Goal: Task Accomplishment & Management: Complete application form

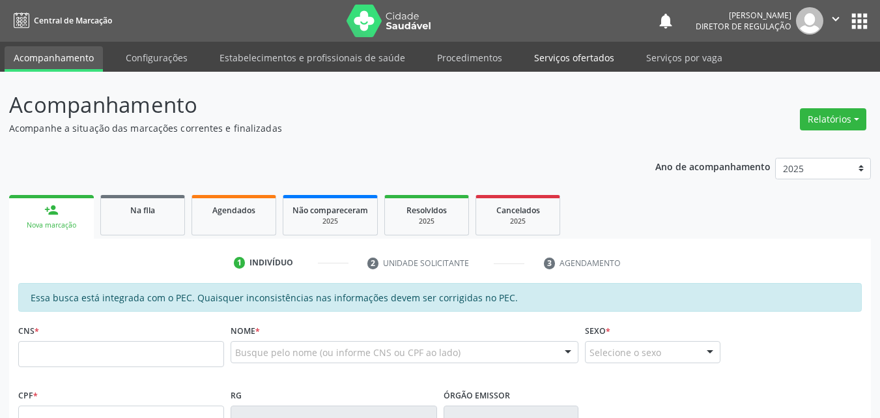
click at [598, 56] on link "Serviços ofertados" at bounding box center [574, 57] width 98 height 23
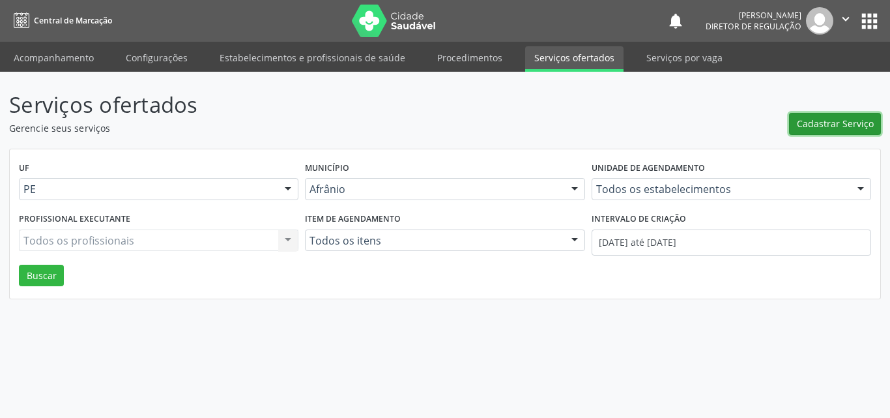
click at [842, 124] on span "Cadastrar Serviço" at bounding box center [835, 124] width 77 height 14
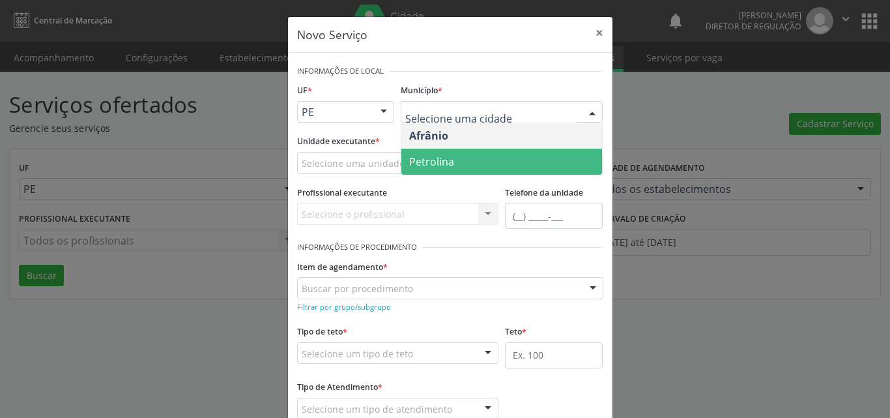
click at [455, 162] on span "Petrolina" at bounding box center [501, 162] width 201 height 26
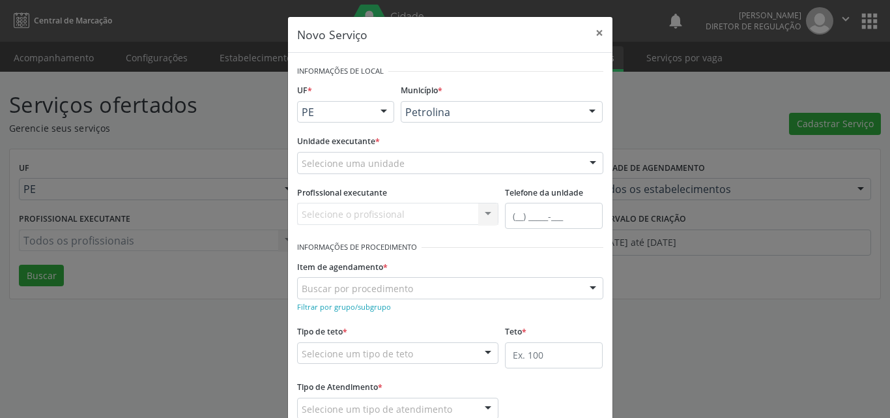
click at [396, 162] on div "Selecione uma unidade" at bounding box center [450, 163] width 306 height 22
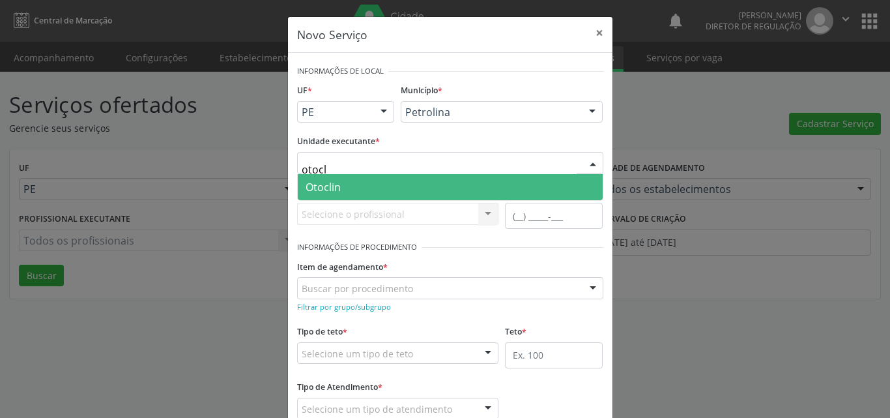
type input "otocli"
click at [369, 186] on span "Otoclin" at bounding box center [450, 187] width 305 height 26
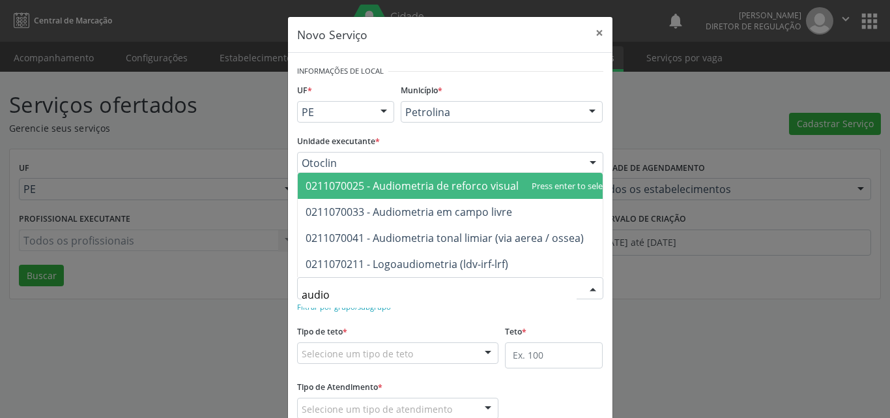
type input "audiom"
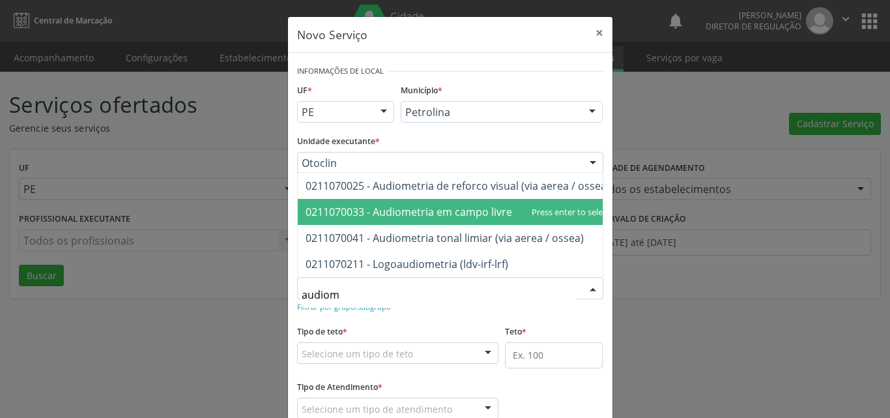
click at [394, 205] on span "0211070033 - Audiometria em campo livre" at bounding box center [409, 212] width 207 height 14
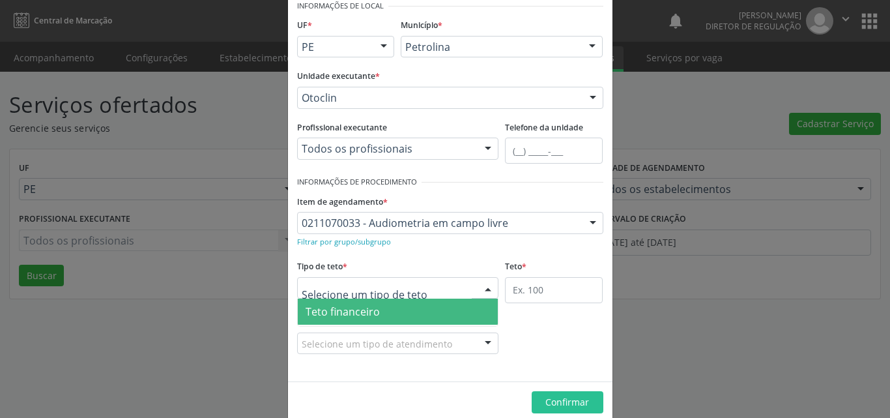
scroll to position [25, 0]
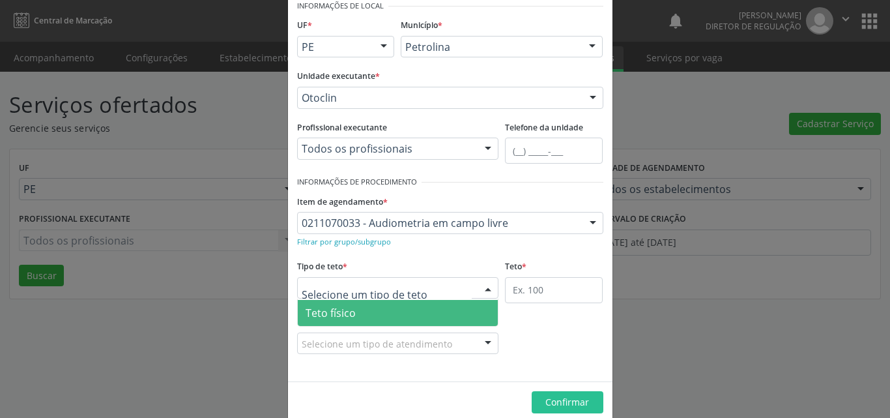
click at [386, 314] on span "Teto físico" at bounding box center [398, 313] width 201 height 26
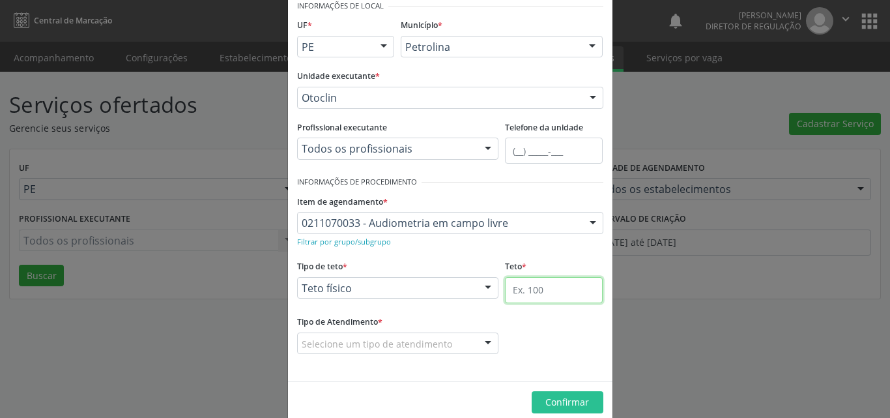
click at [529, 289] on input "text" at bounding box center [554, 290] width 98 height 26
type input "1"
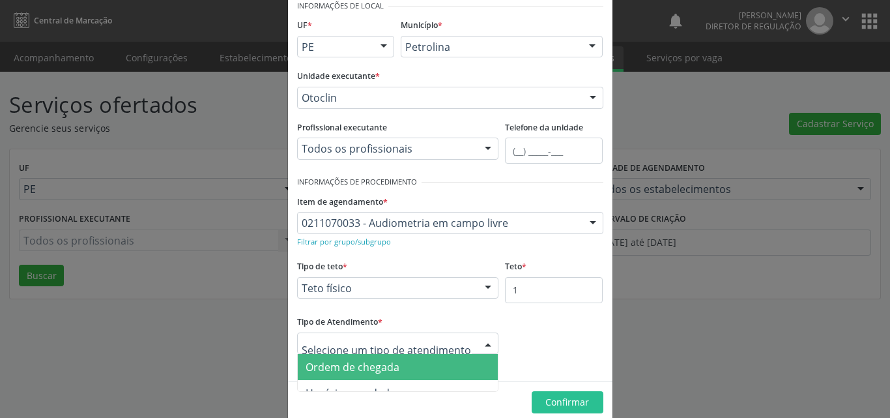
click at [422, 365] on span "Ordem de chegada" at bounding box center [398, 367] width 201 height 26
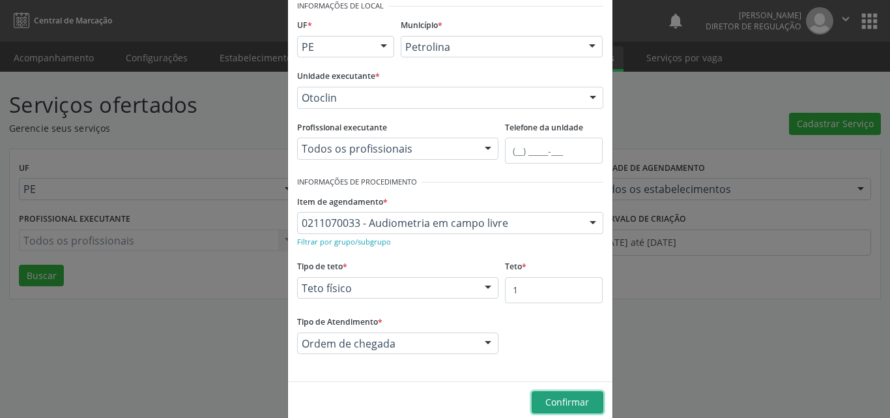
click at [569, 401] on span "Confirmar" at bounding box center [567, 402] width 44 height 12
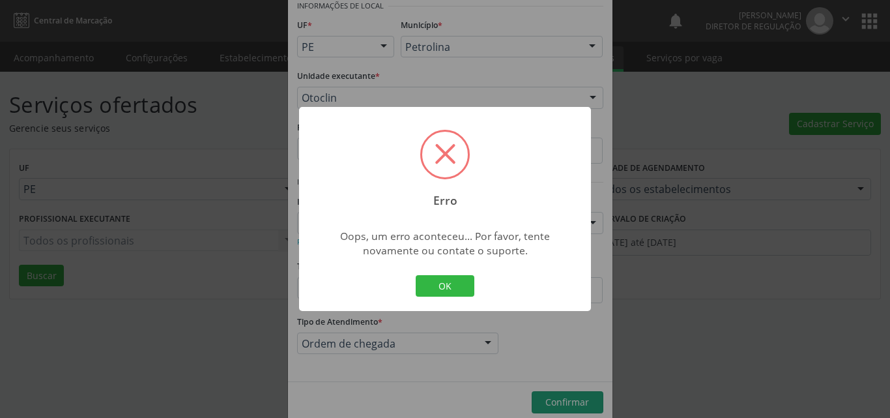
click at [448, 149] on span at bounding box center [445, 153] width 21 height 21
click at [467, 292] on button "OK" at bounding box center [445, 286] width 59 height 22
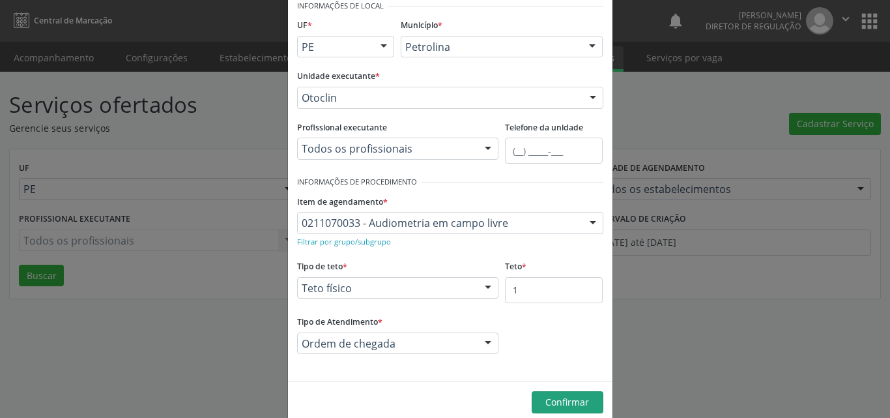
scroll to position [0, 0]
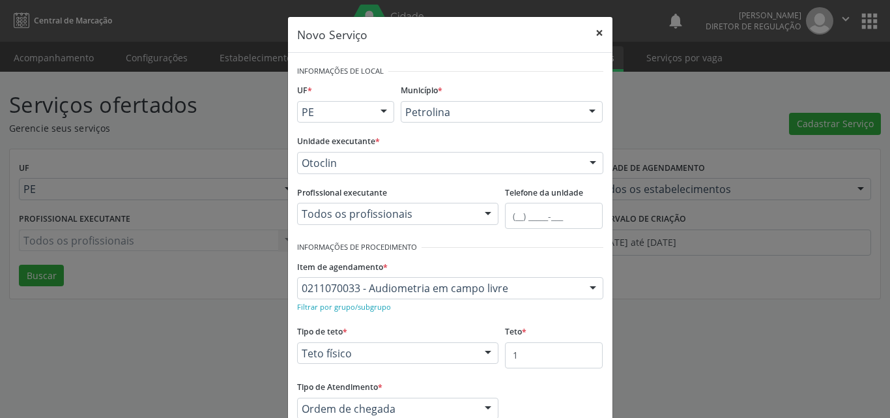
click at [593, 34] on button "×" at bounding box center [599, 33] width 26 height 32
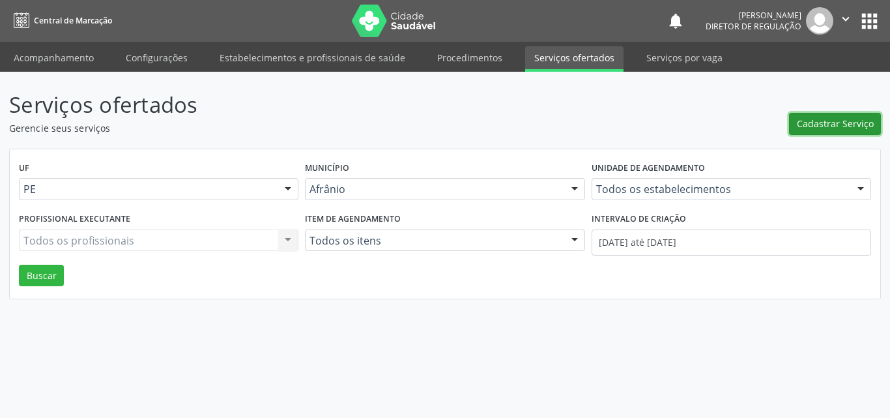
click at [813, 126] on span "Cadastrar Serviço" at bounding box center [835, 124] width 77 height 14
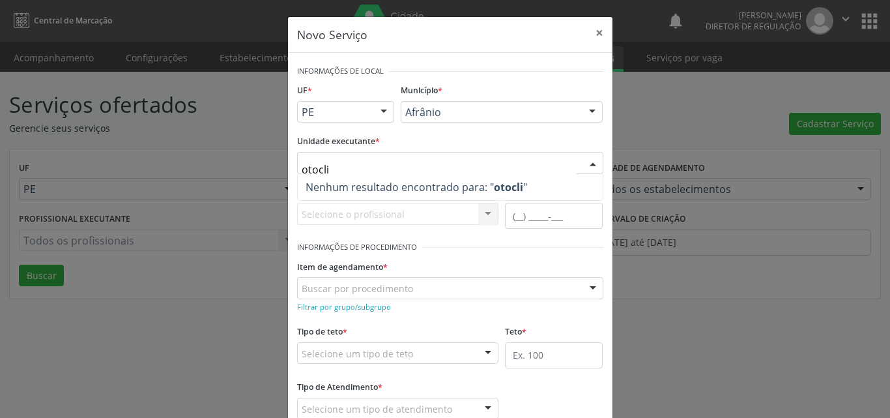
type input "otoclin"
click at [597, 31] on button "×" at bounding box center [599, 33] width 26 height 32
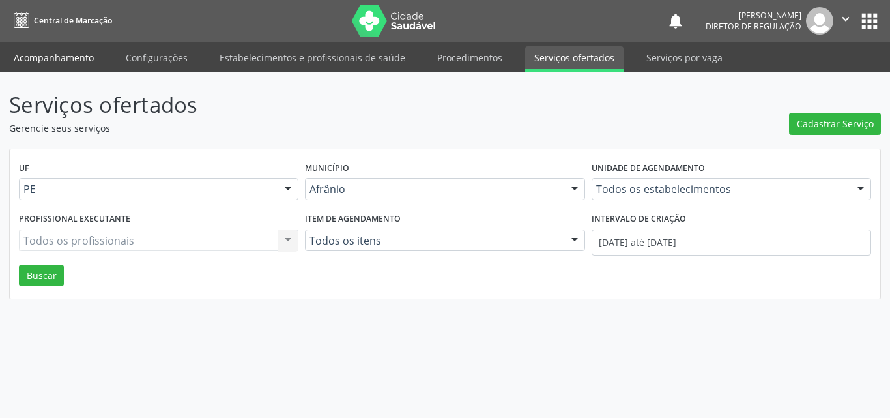
click at [72, 59] on link "Acompanhamento" at bounding box center [54, 57] width 98 height 23
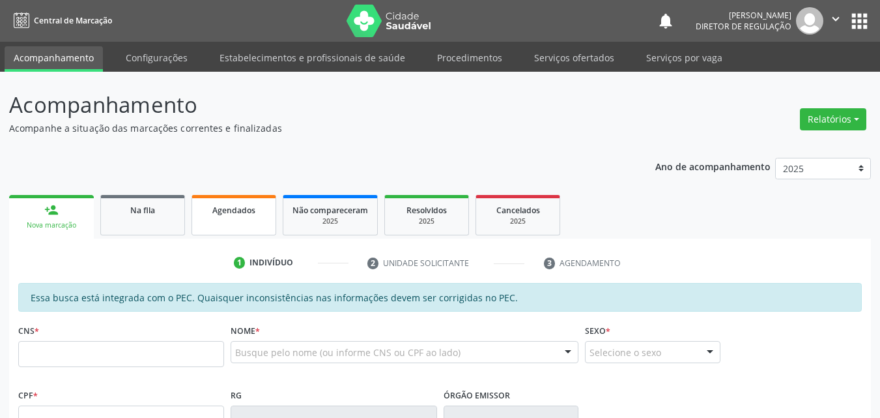
click at [257, 213] on div "Agendados" at bounding box center [233, 210] width 65 height 14
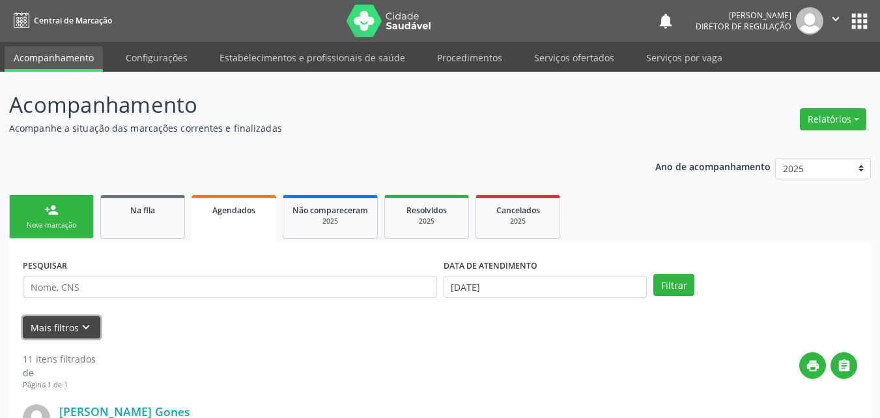
click at [79, 329] on icon "keyboard_arrow_down" at bounding box center [86, 327] width 14 height 14
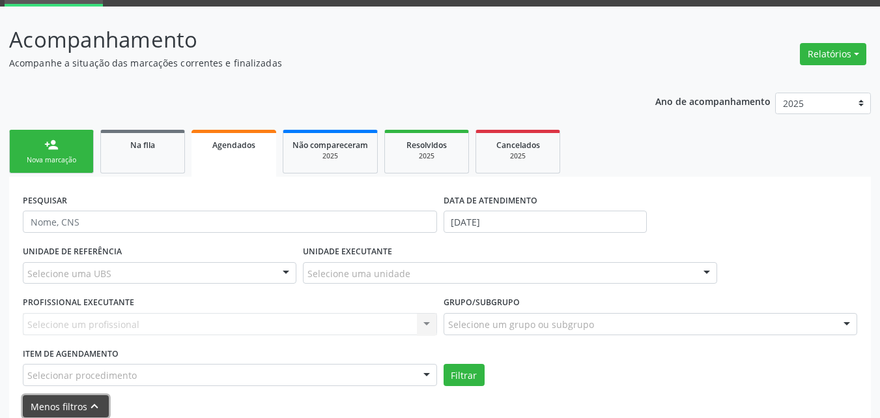
scroll to position [130, 0]
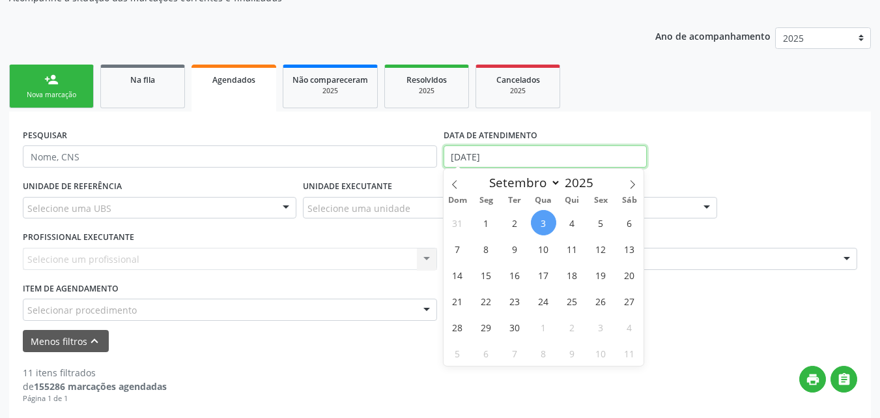
click at [496, 155] on input "[DATE]" at bounding box center [546, 156] width 204 height 22
click at [569, 222] on span "4" at bounding box center [572, 222] width 25 height 25
type input "[DATE]"
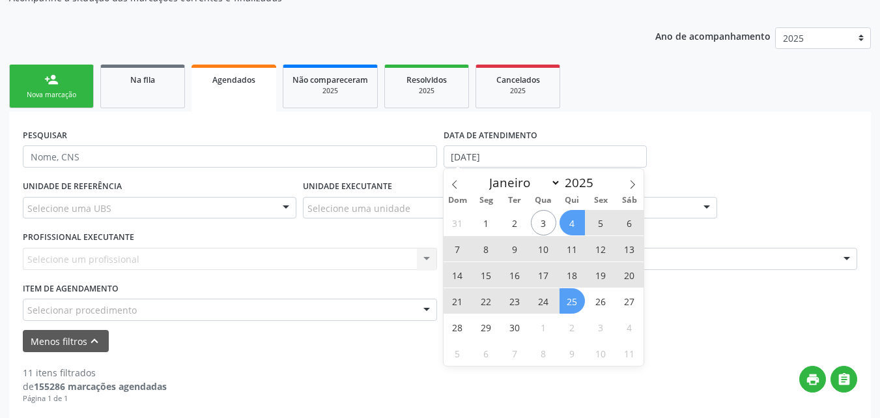
click at [574, 302] on span "25" at bounding box center [572, 300] width 25 height 25
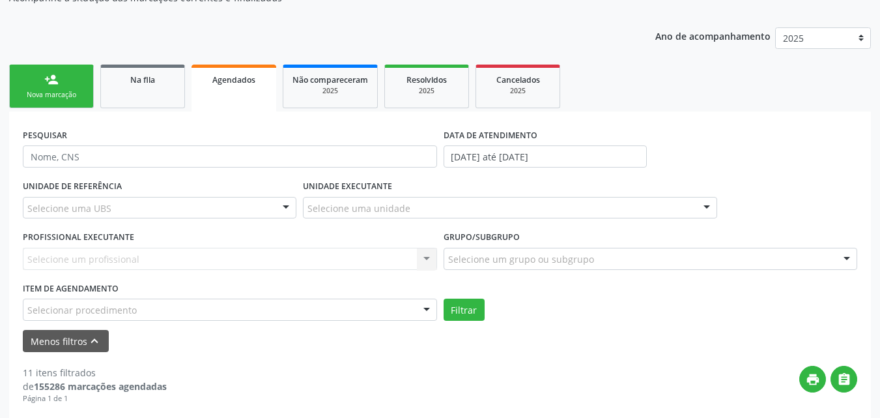
click at [139, 308] on div "Selecionar procedimento" at bounding box center [230, 309] width 414 height 22
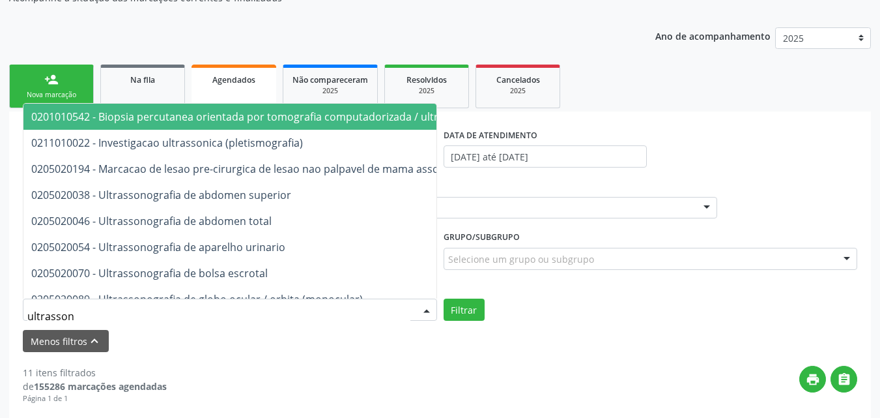
type input "ultrassono"
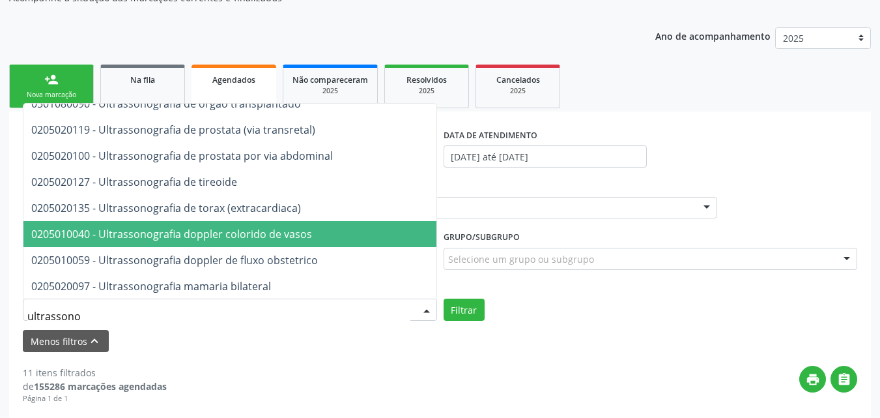
scroll to position [261, 0]
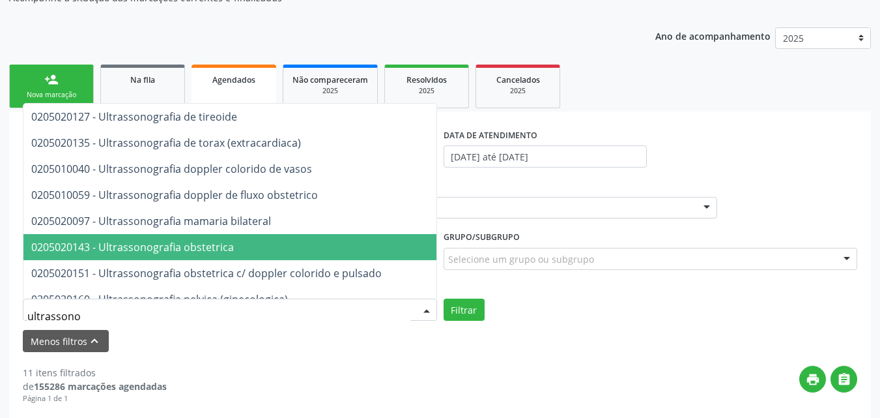
click at [272, 240] on span "0205020143 - Ultrassonografia obstetrica" at bounding box center [346, 247] width 646 height 26
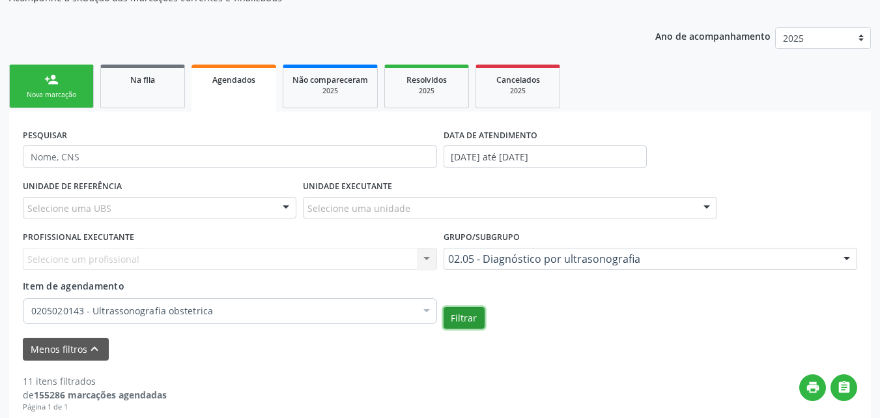
click at [463, 314] on button "Filtrar" at bounding box center [464, 318] width 41 height 22
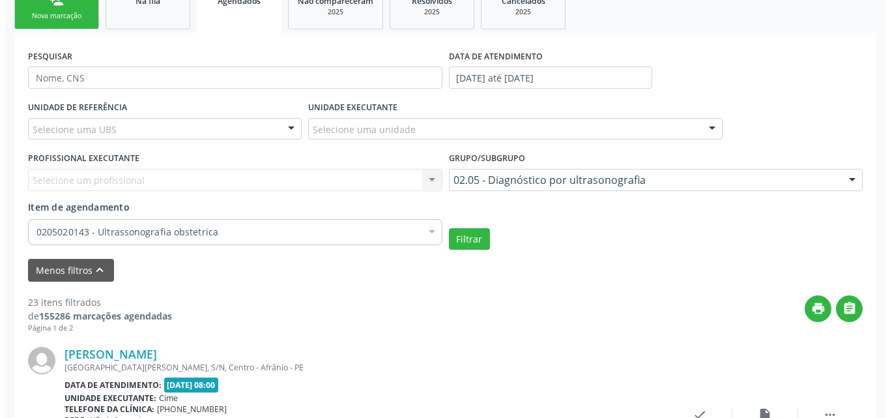
scroll to position [0, 0]
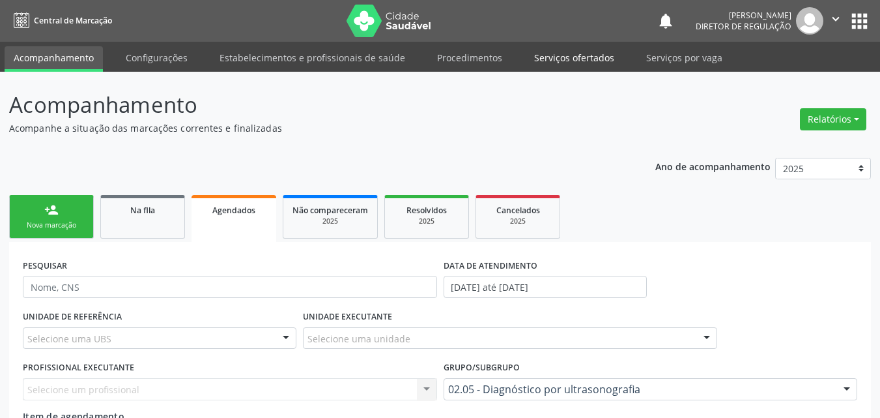
click at [584, 55] on link "Serviços ofertados" at bounding box center [574, 57] width 98 height 23
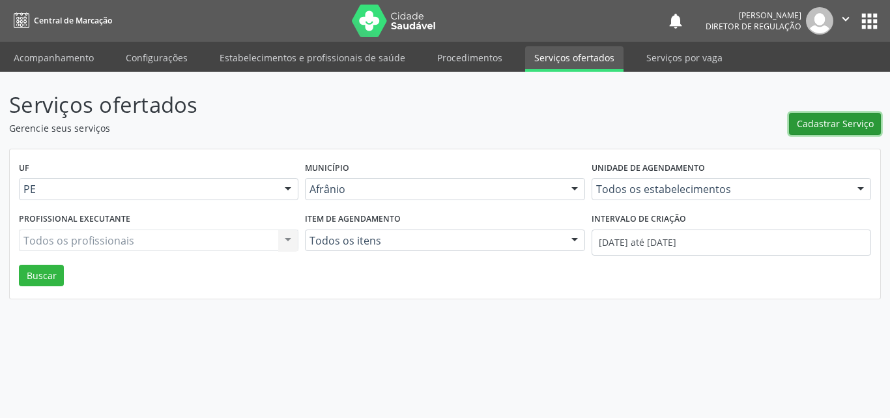
click at [831, 126] on span "Cadastrar Serviço" at bounding box center [835, 124] width 77 height 14
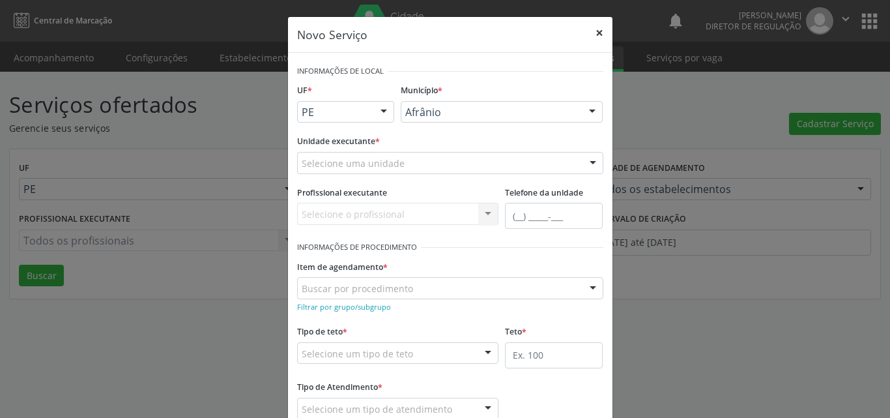
click at [596, 35] on button "×" at bounding box center [599, 33] width 26 height 32
